Goal: Transaction & Acquisition: Purchase product/service

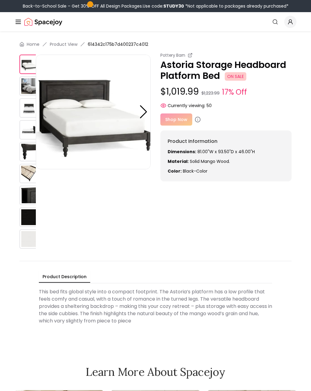
click at [28, 200] on img at bounding box center [28, 195] width 19 height 19
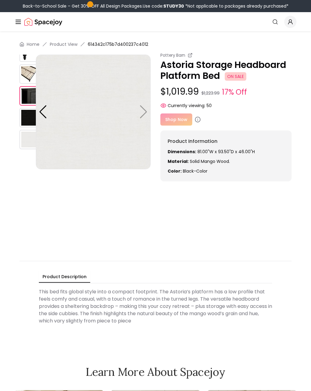
click at [145, 112] on img at bounding box center [93, 112] width 115 height 115
click at [44, 116] on div at bounding box center [43, 111] width 8 height 13
click at [24, 122] on img at bounding box center [28, 117] width 19 height 19
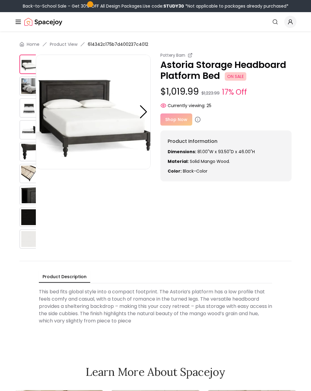
click at [25, 90] on img at bounding box center [28, 85] width 19 height 19
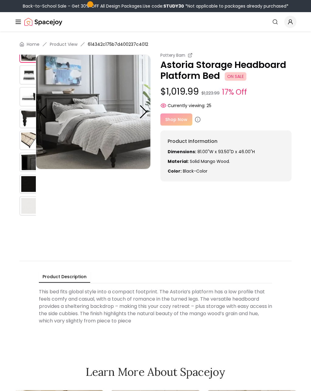
click at [29, 166] on img at bounding box center [28, 162] width 19 height 19
